Goal: Information Seeking & Learning: Check status

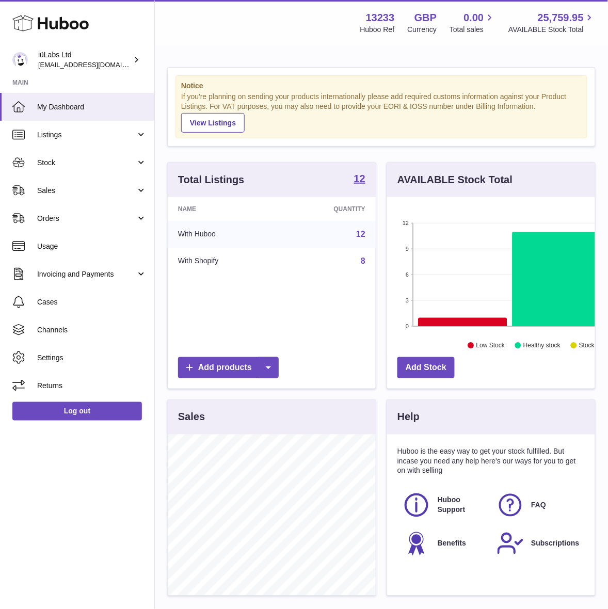
scroll to position [160, 208]
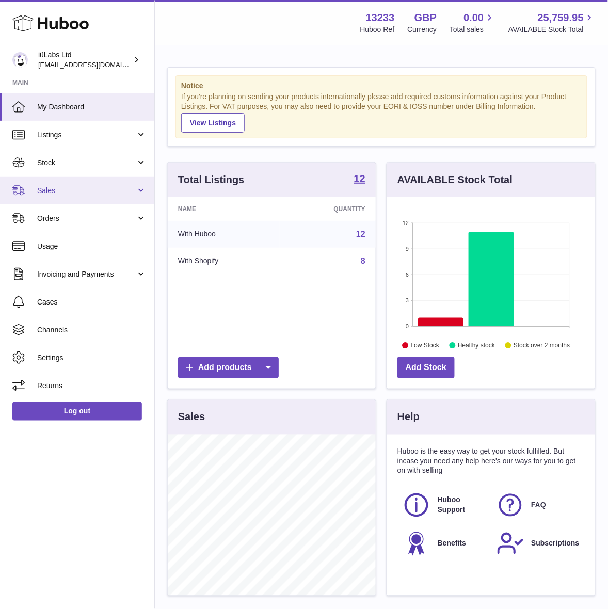
click at [91, 191] on span "Sales" at bounding box center [86, 191] width 99 height 10
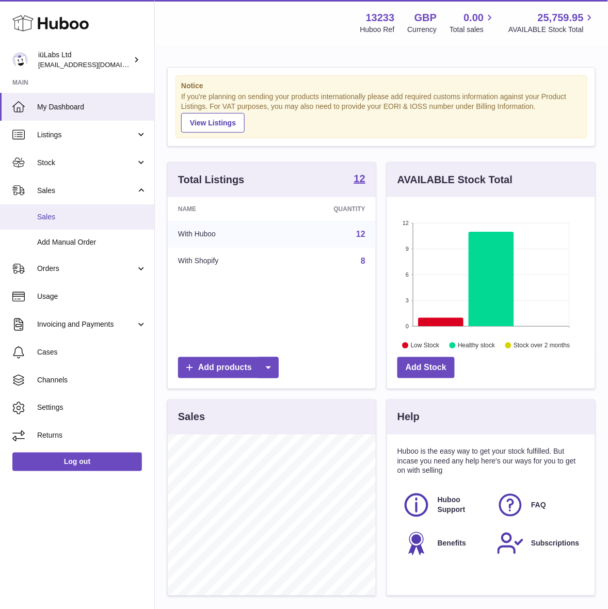
click at [93, 210] on link "Sales" at bounding box center [77, 216] width 154 height 25
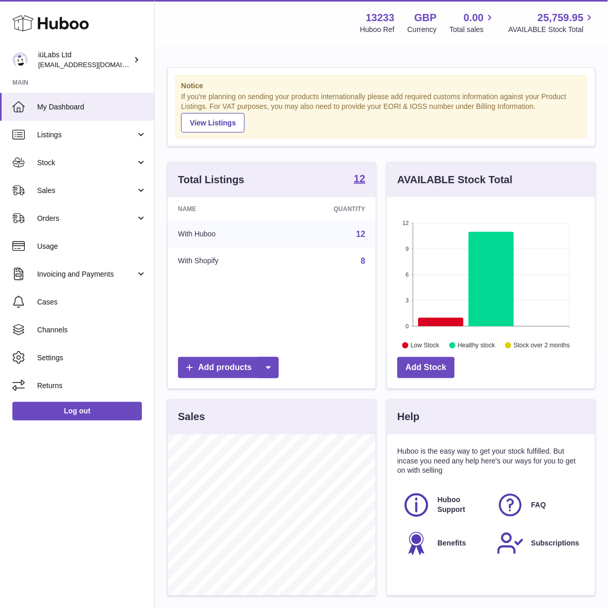
scroll to position [160, 208]
click at [67, 190] on span "Sales" at bounding box center [86, 191] width 99 height 10
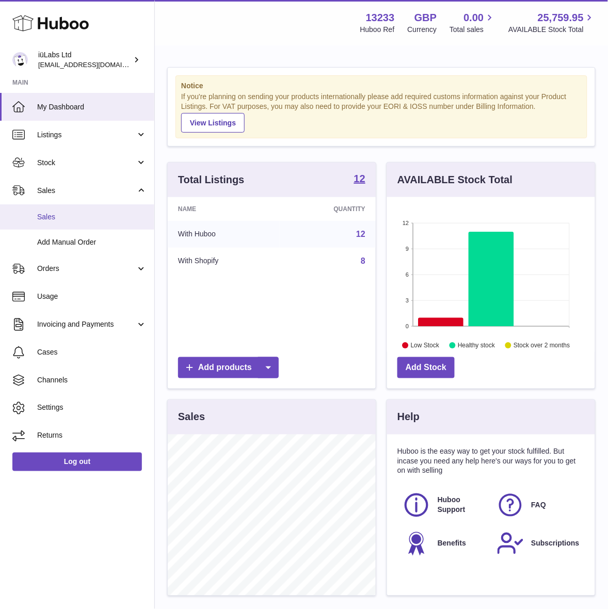
click at [60, 219] on span "Sales" at bounding box center [91, 217] width 109 height 10
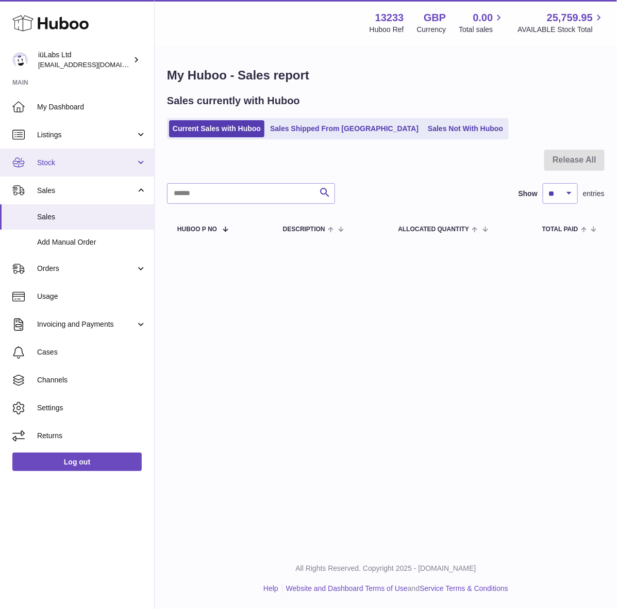
click at [76, 161] on span "Stock" at bounding box center [86, 163] width 99 height 10
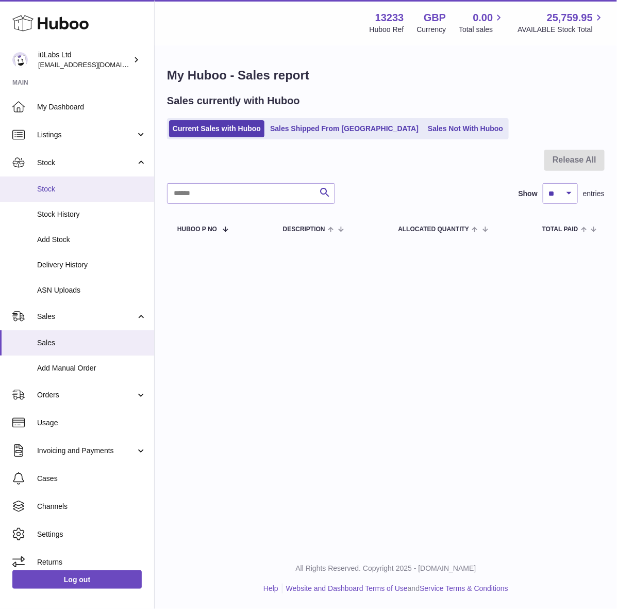
click at [76, 191] on span "Stock" at bounding box center [91, 189] width 109 height 10
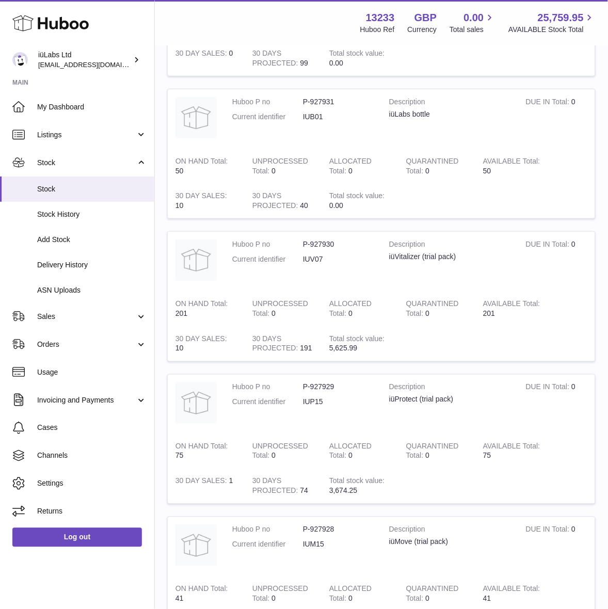
scroll to position [1174, 0]
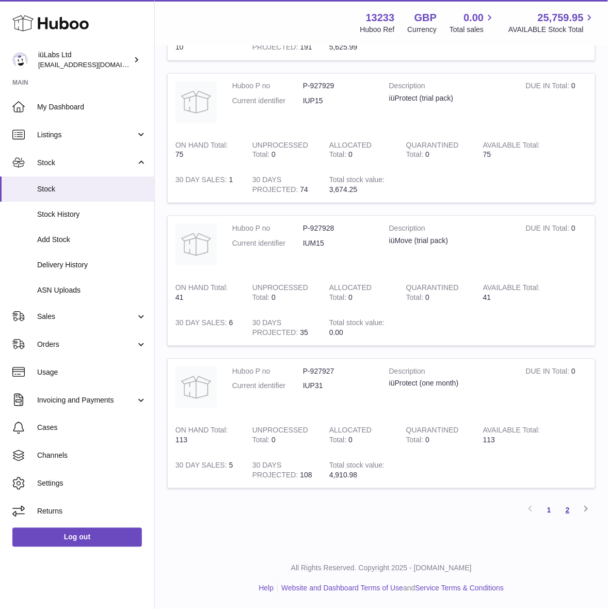
click at [564, 514] on link "2" at bounding box center [567, 510] width 19 height 19
